Goal: Obtain resource: Download file/media

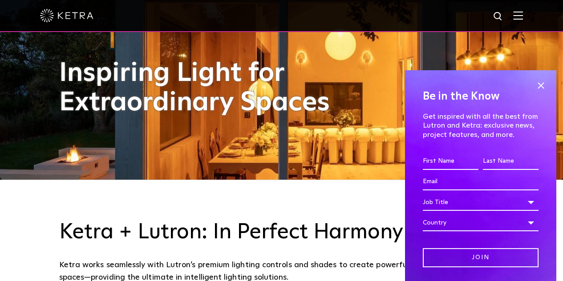
scroll to position [134, 0]
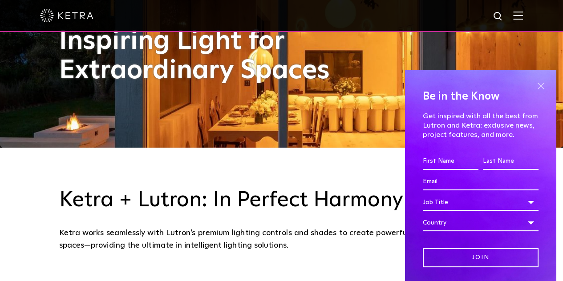
click at [534, 82] on span at bounding box center [540, 85] width 13 height 13
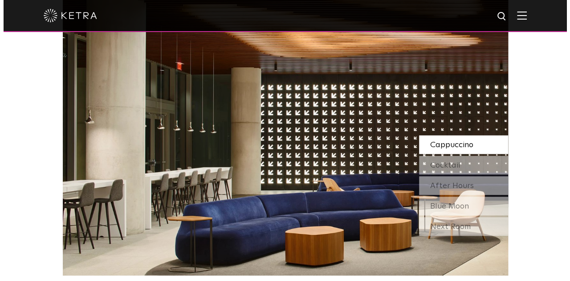
scroll to position [757, 0]
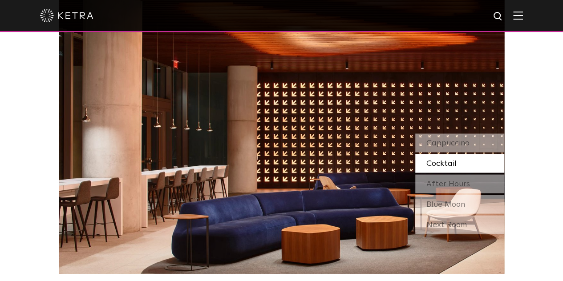
click at [523, 16] on img at bounding box center [518, 15] width 10 height 8
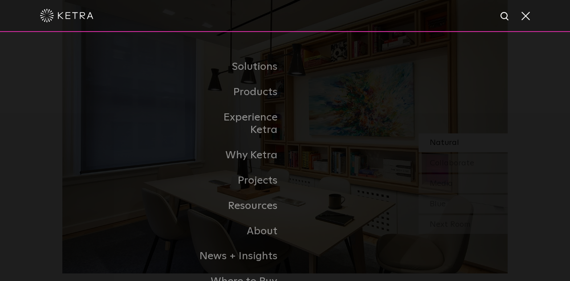
click at [508, 18] on img at bounding box center [505, 16] width 11 height 11
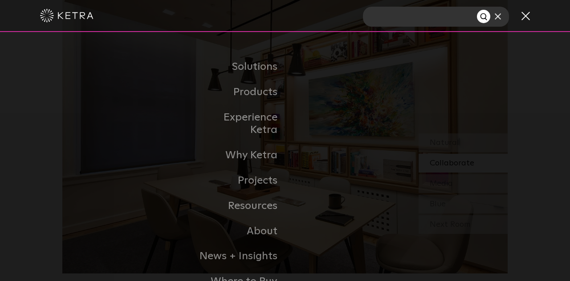
click at [175, 21] on div at bounding box center [285, 15] width 490 height 31
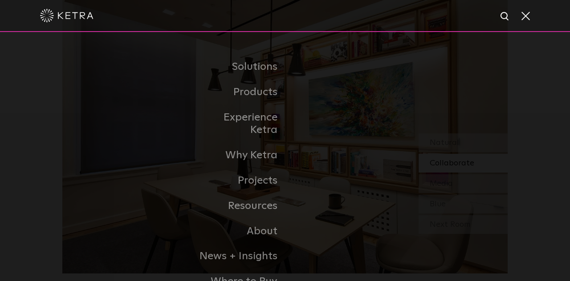
click at [504, 18] on img at bounding box center [505, 16] width 11 height 11
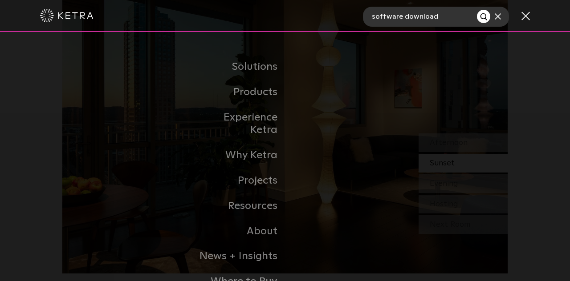
type input "software download"
click at [477, 10] on button "Search" at bounding box center [483, 16] width 13 height 13
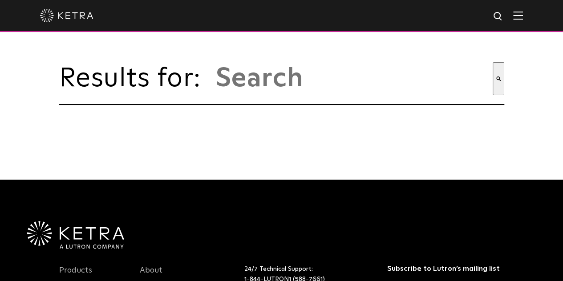
type input "software download"
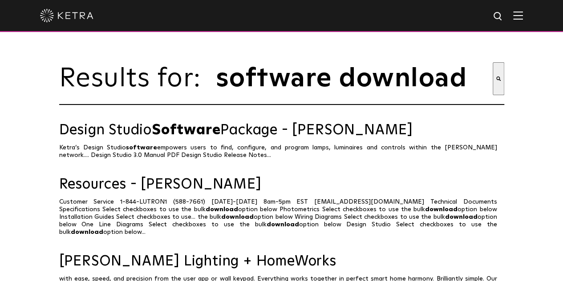
scroll to position [89, 0]
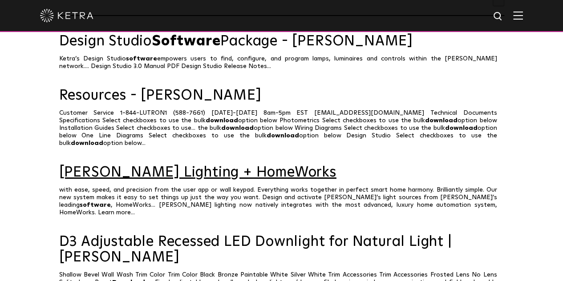
click at [130, 174] on link "Ketra Lighting + HomeWorks" at bounding box center [281, 173] width 445 height 16
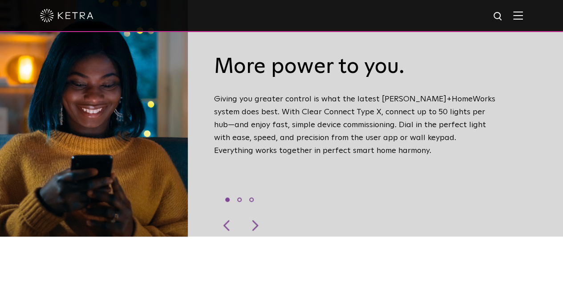
scroll to position [267, 0]
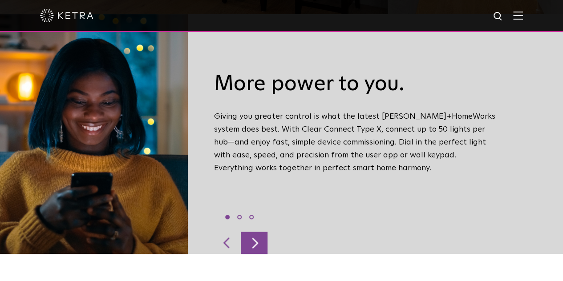
click at [262, 232] on div at bounding box center [254, 243] width 27 height 22
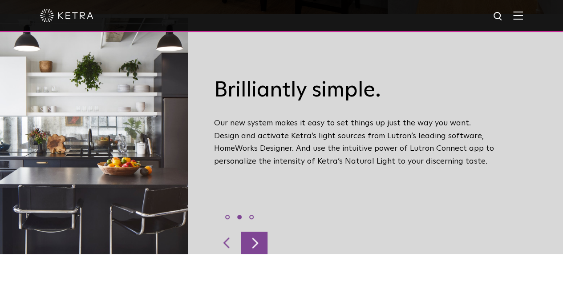
click at [262, 232] on div at bounding box center [254, 243] width 27 height 22
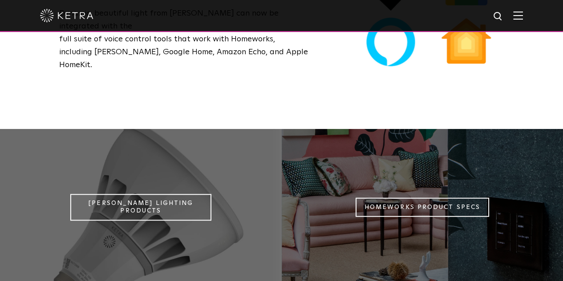
scroll to position [668, 0]
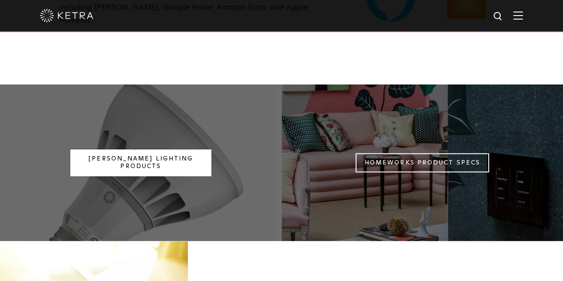
click at [148, 150] on link "Ketra Lighting Products" at bounding box center [140, 163] width 141 height 27
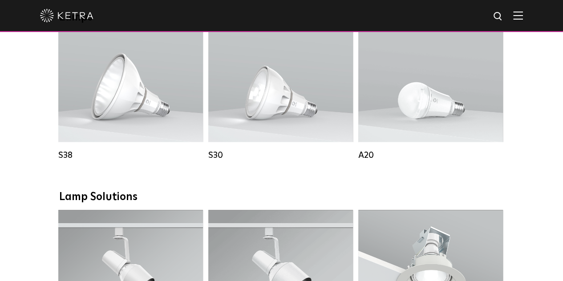
scroll to position [623, 0]
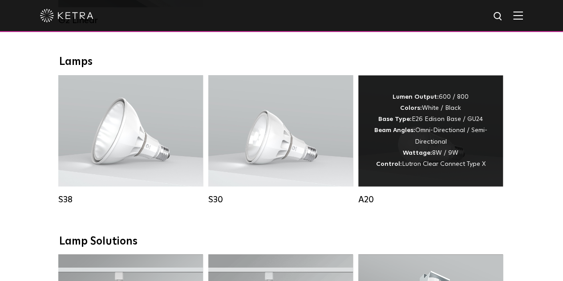
click at [439, 148] on div "Lumen Output: 600 / 800 Colors: White / Black Base Type: E26 Edison Base / GU24…" at bounding box center [431, 131] width 118 height 78
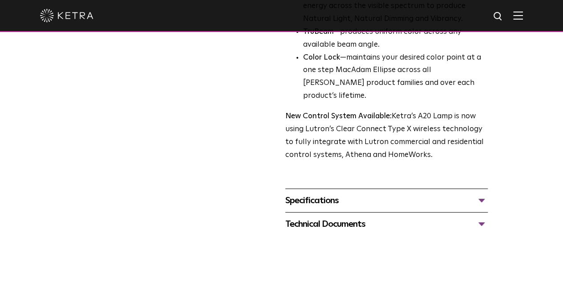
scroll to position [356, 0]
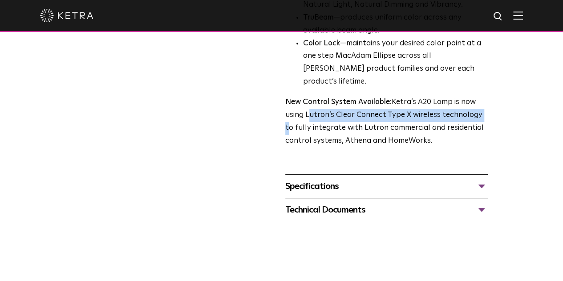
drag, startPoint x: 499, startPoint y: 51, endPoint x: 430, endPoint y: 67, distance: 71.4
click at [430, 96] on p "New Control System Available: Ketra’s A20 Lamp is now using Lutron’s Clear Conn…" at bounding box center [386, 122] width 203 height 52
copy p "Lutron’s Clear Connect Type X wireless technology"
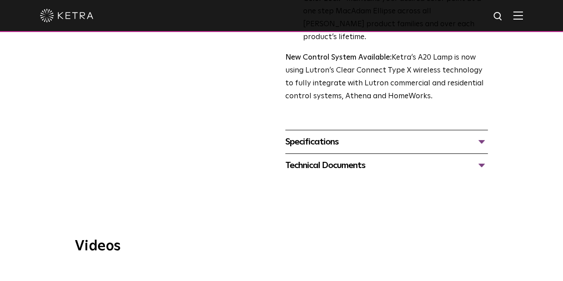
click at [488, 135] on div "Specifications" at bounding box center [386, 142] width 203 height 14
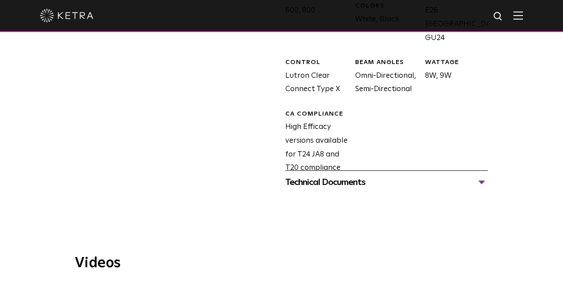
scroll to position [579, 0]
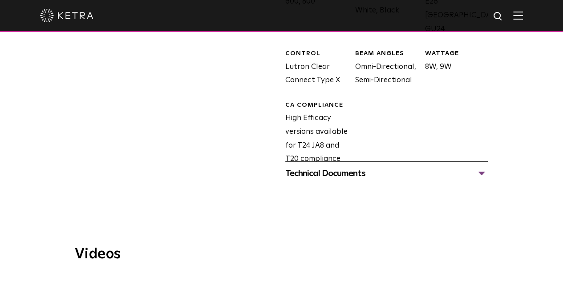
click at [488, 167] on div "Technical Documents" at bounding box center [386, 174] width 203 height 14
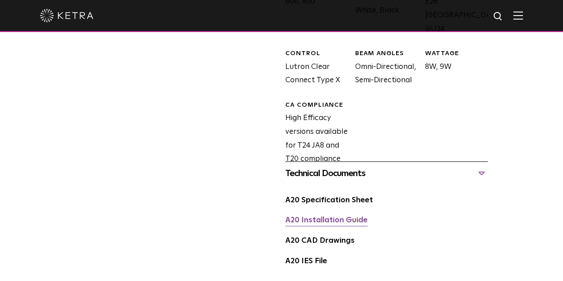
click at [308, 217] on link "A20 Installation Guide" at bounding box center [326, 221] width 82 height 8
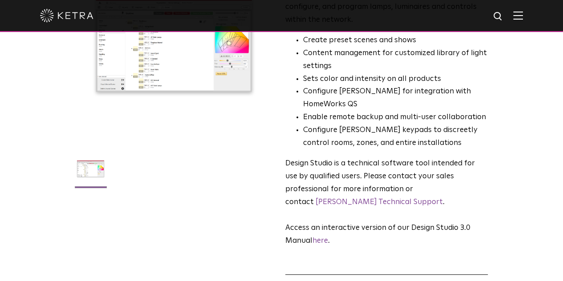
scroll to position [134, 0]
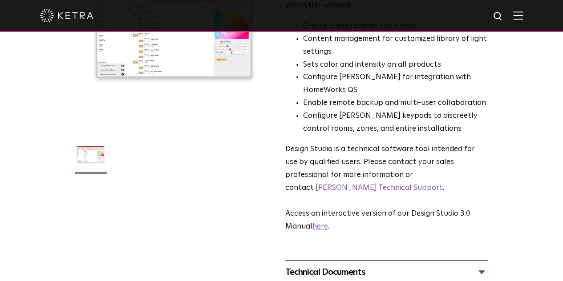
click at [328, 223] on link "here" at bounding box center [321, 227] width 16 height 8
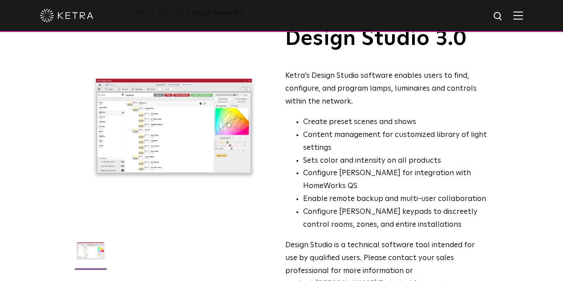
scroll to position [0, 0]
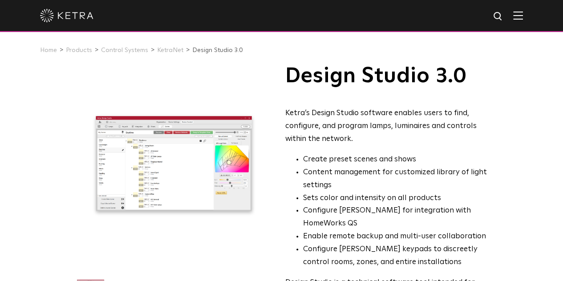
click at [523, 17] on img at bounding box center [518, 15] width 10 height 8
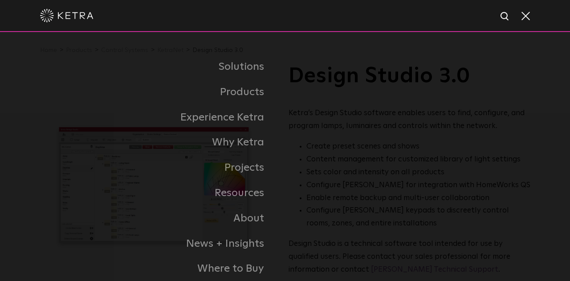
click at [527, 15] on span at bounding box center [525, 15] width 10 height 9
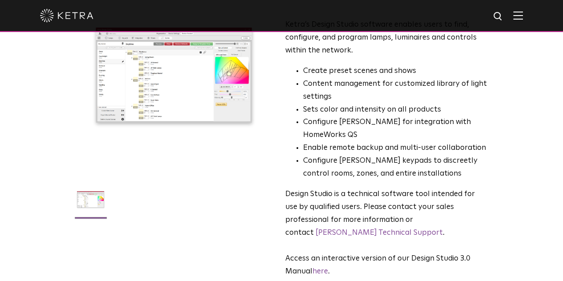
scroll to position [89, 0]
click at [335, 229] on link "Ketra Technical Support" at bounding box center [379, 233] width 127 height 8
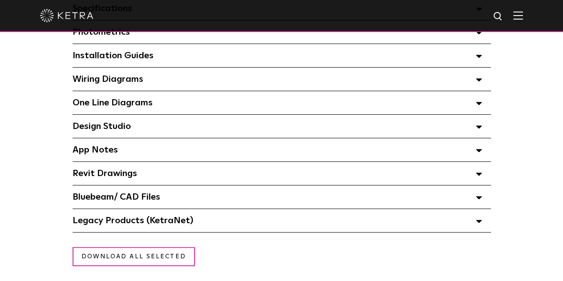
scroll to position [712, 0]
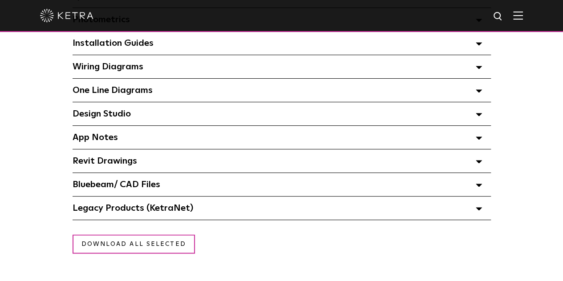
click at [482, 116] on icon at bounding box center [479, 114] width 6 height 3
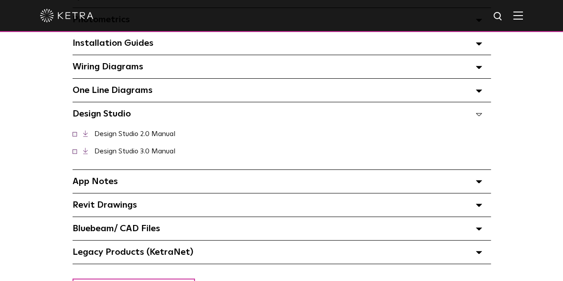
click at [73, 153] on span at bounding box center [75, 151] width 4 height 4
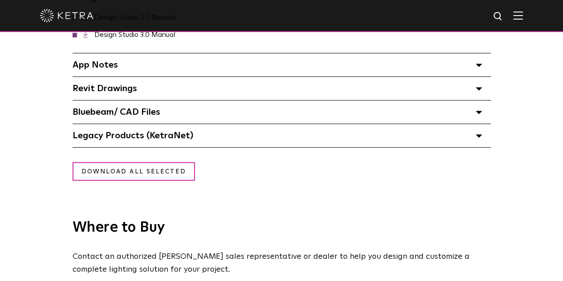
scroll to position [846, 0]
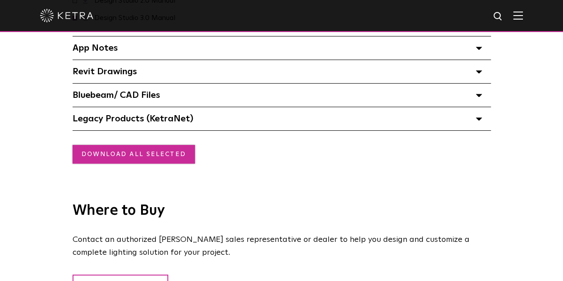
click at [96, 155] on link "Download all selected" at bounding box center [134, 154] width 122 height 19
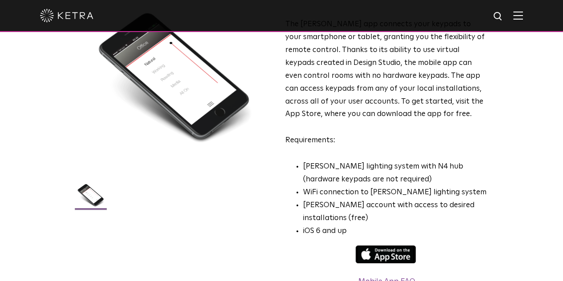
scroll to position [223, 0]
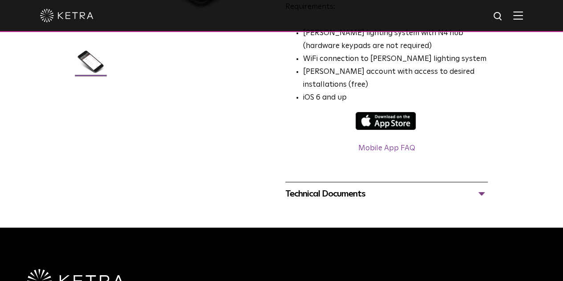
click at [488, 187] on div "Technical Documents" at bounding box center [386, 194] width 203 height 14
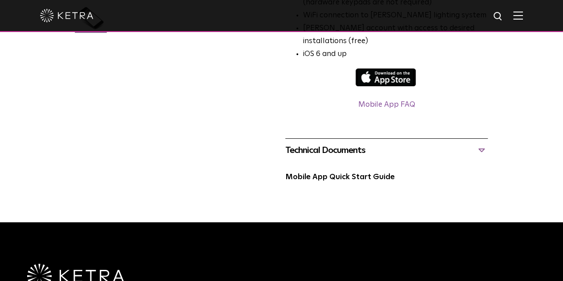
scroll to position [267, 0]
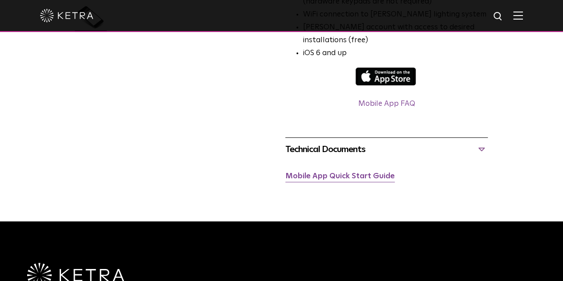
click at [328, 173] on link "Mobile App Quick Start Guide" at bounding box center [340, 177] width 110 height 8
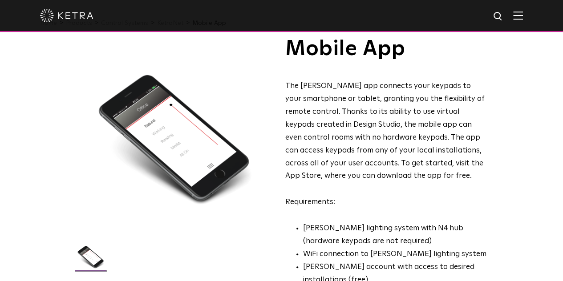
scroll to position [0, 0]
